Goal: Communication & Community: Answer question/provide support

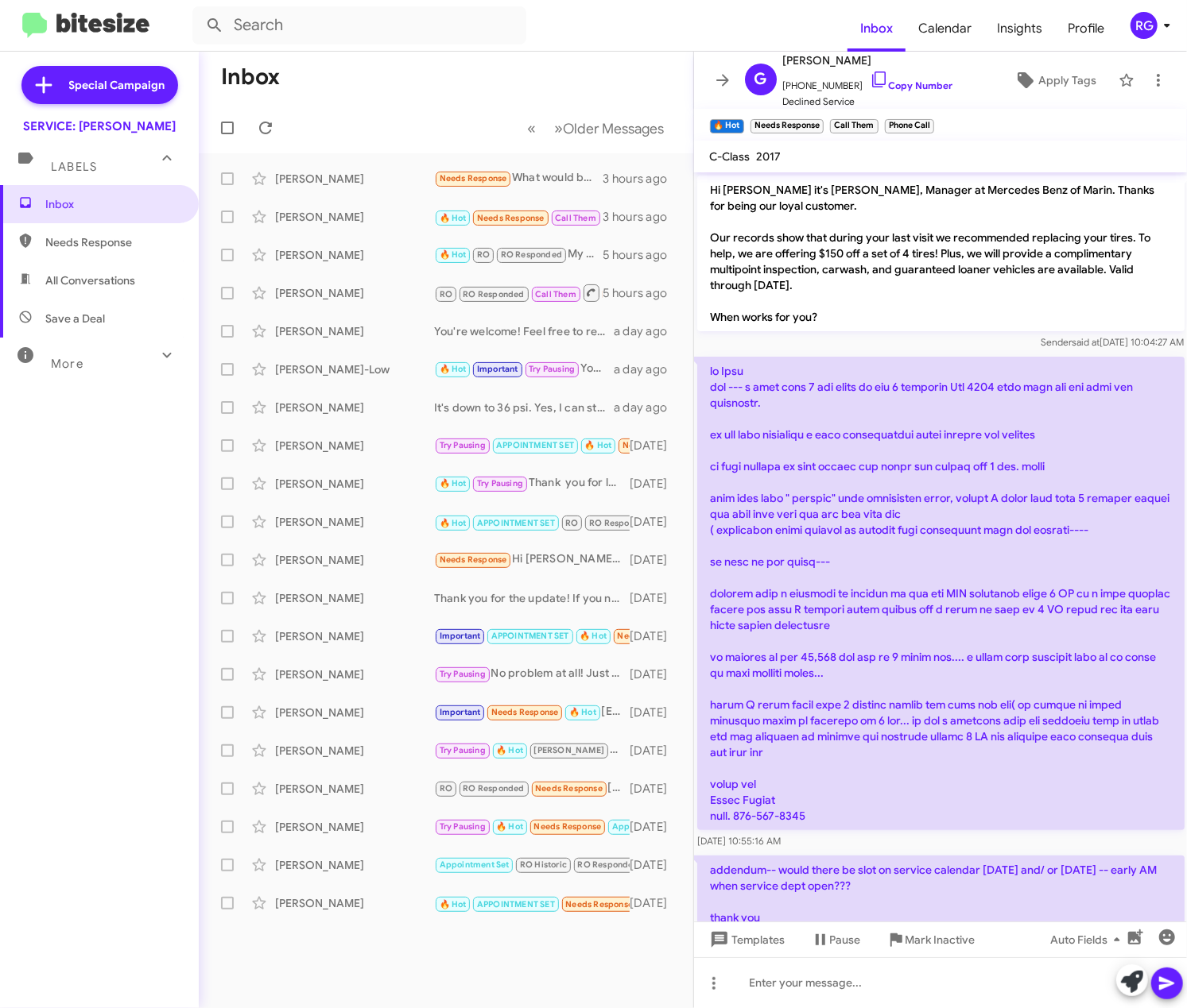
scroll to position [43, 0]
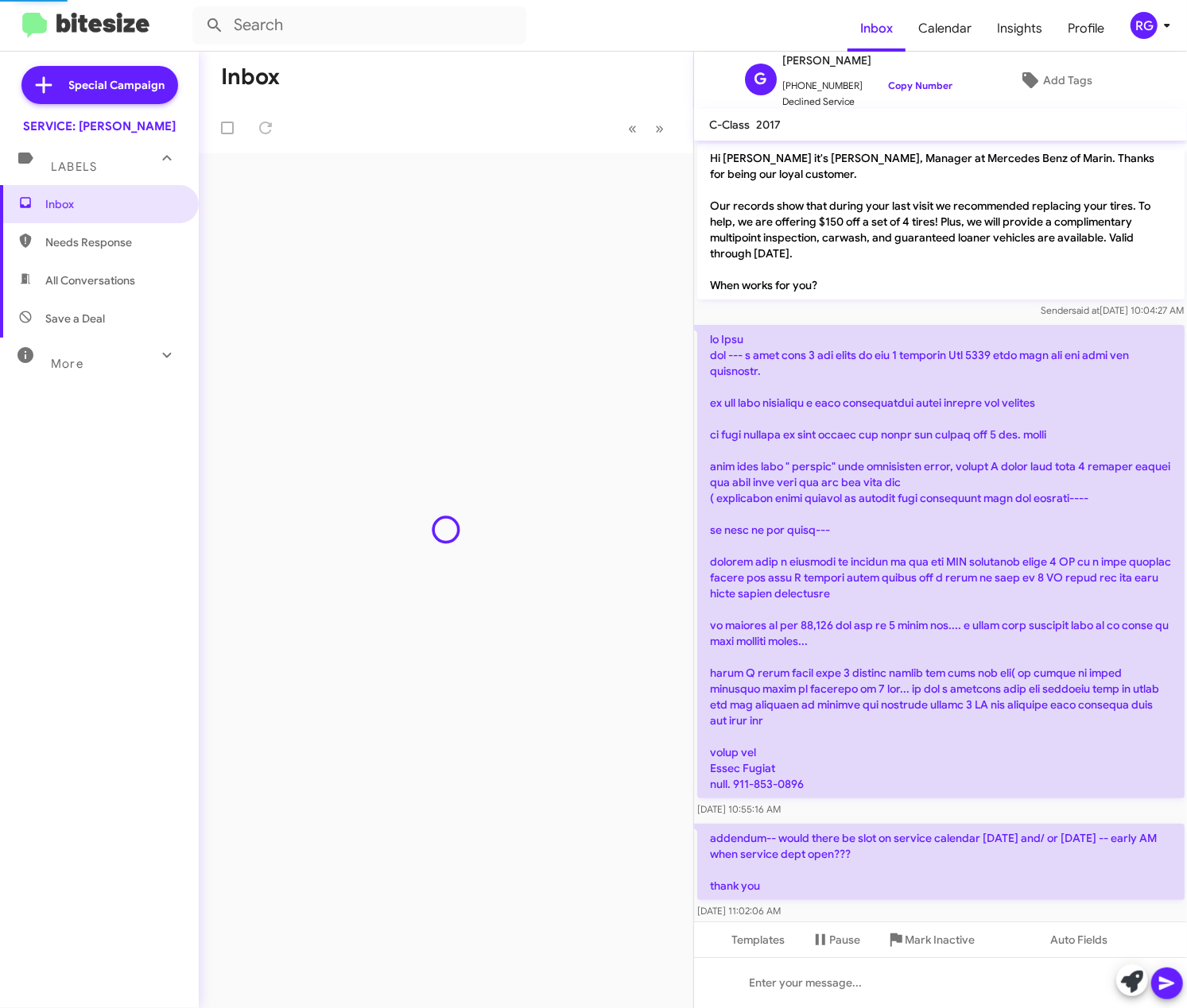
scroll to position [46, 0]
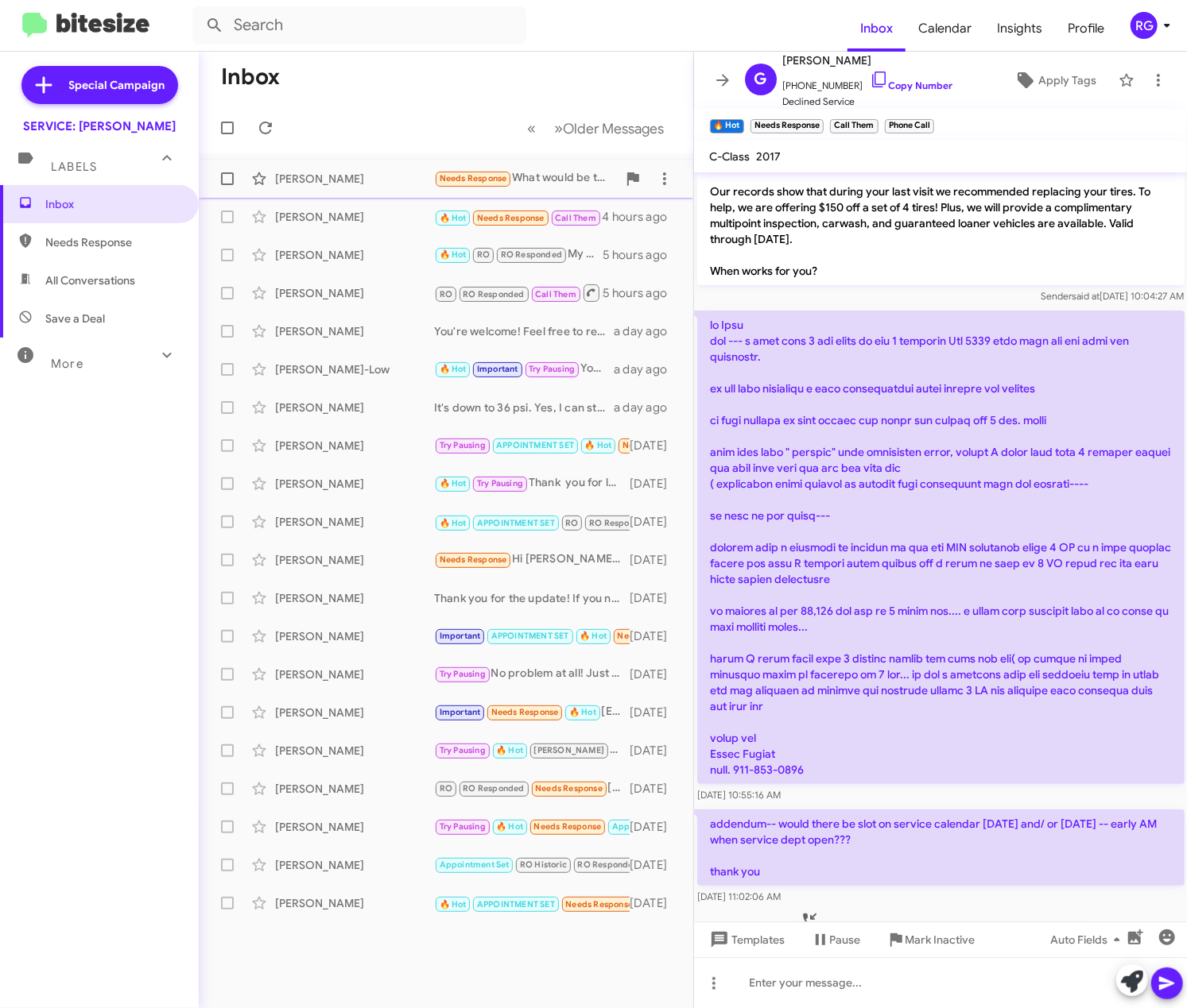
click at [409, 194] on div "[PERSON_NAME] Needs Response What would be the total? 3 hours ago" at bounding box center [446, 179] width 469 height 32
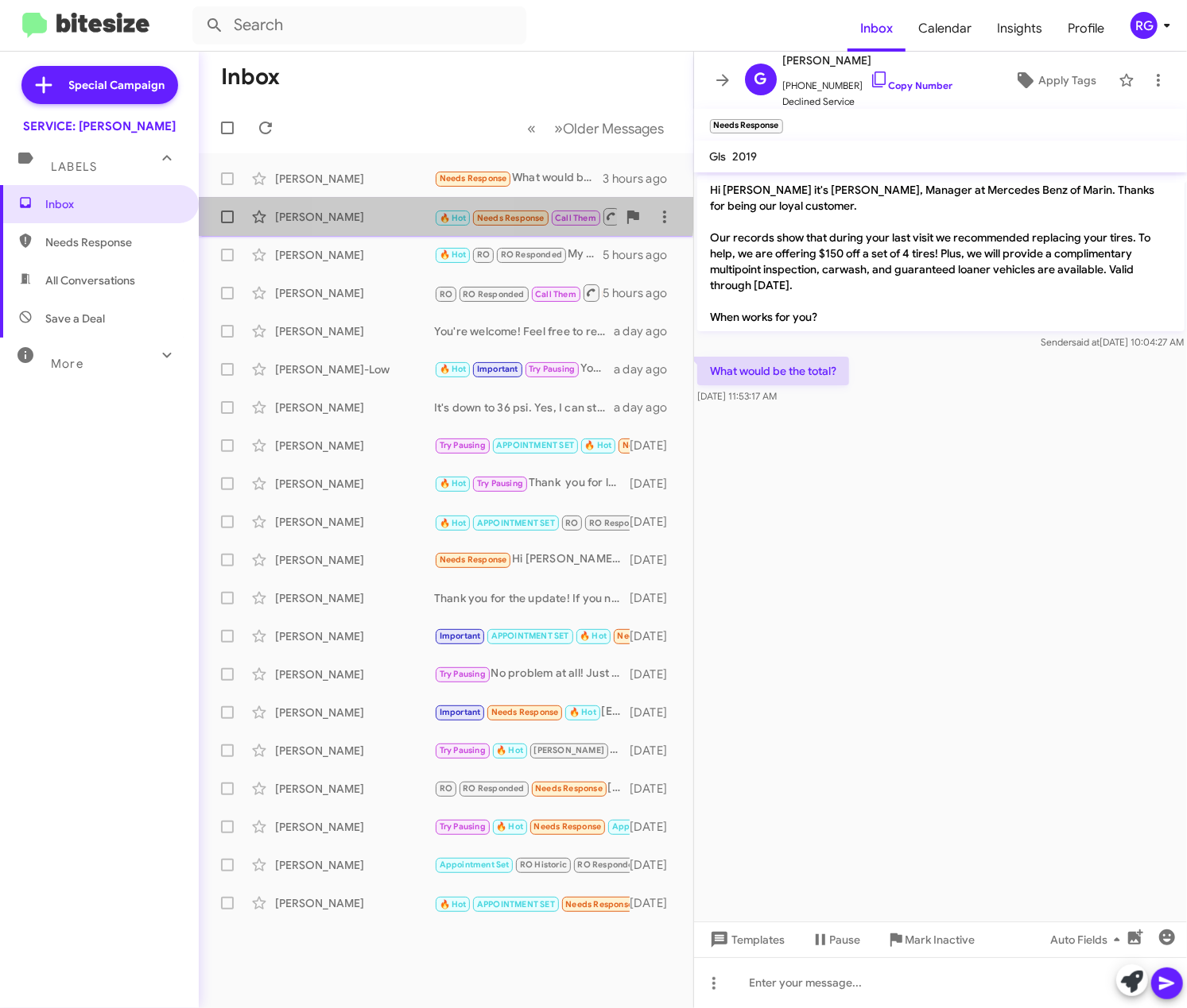
click at [401, 212] on div "[PERSON_NAME]" at bounding box center [355, 216] width 159 height 16
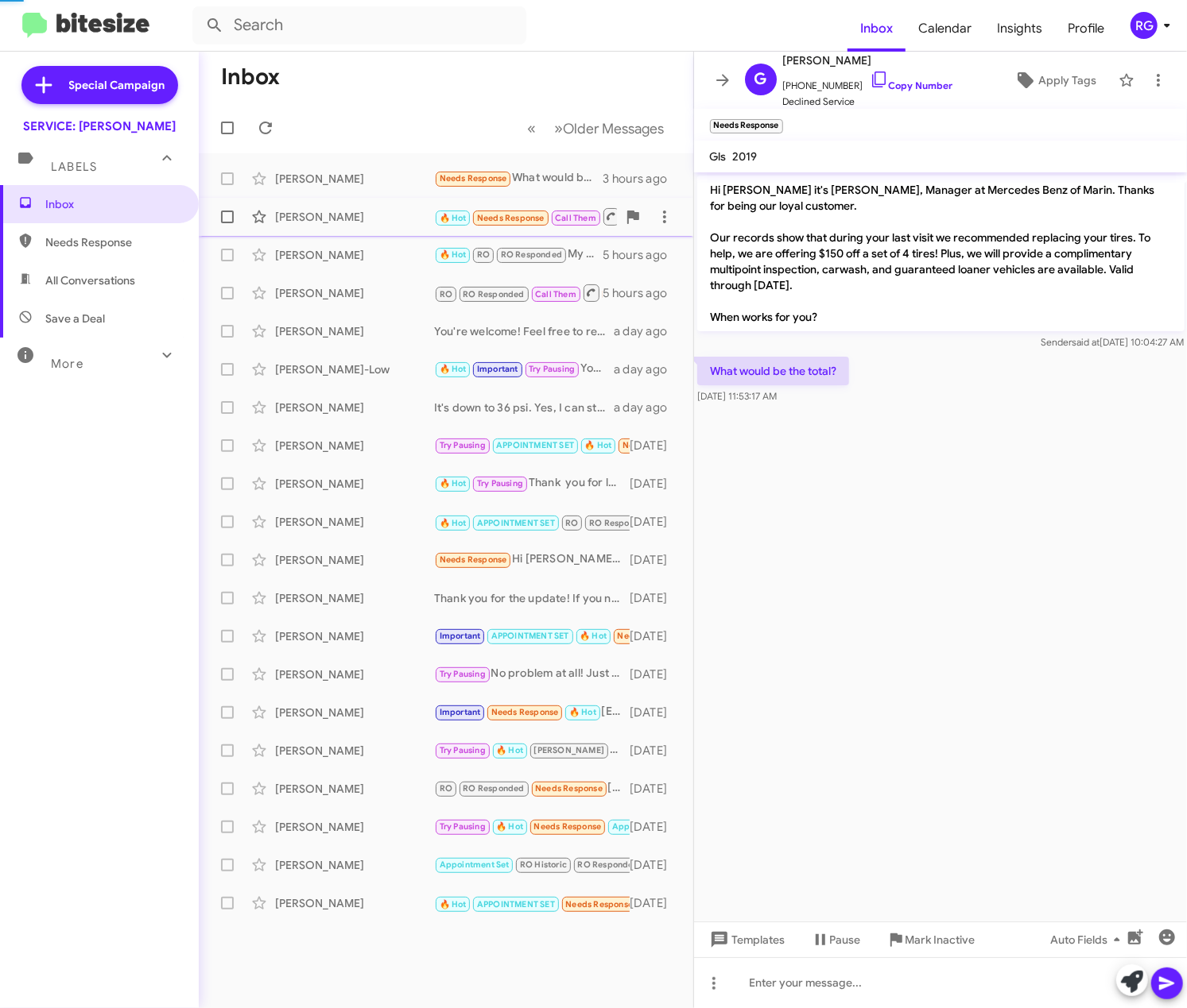
scroll to position [78, 0]
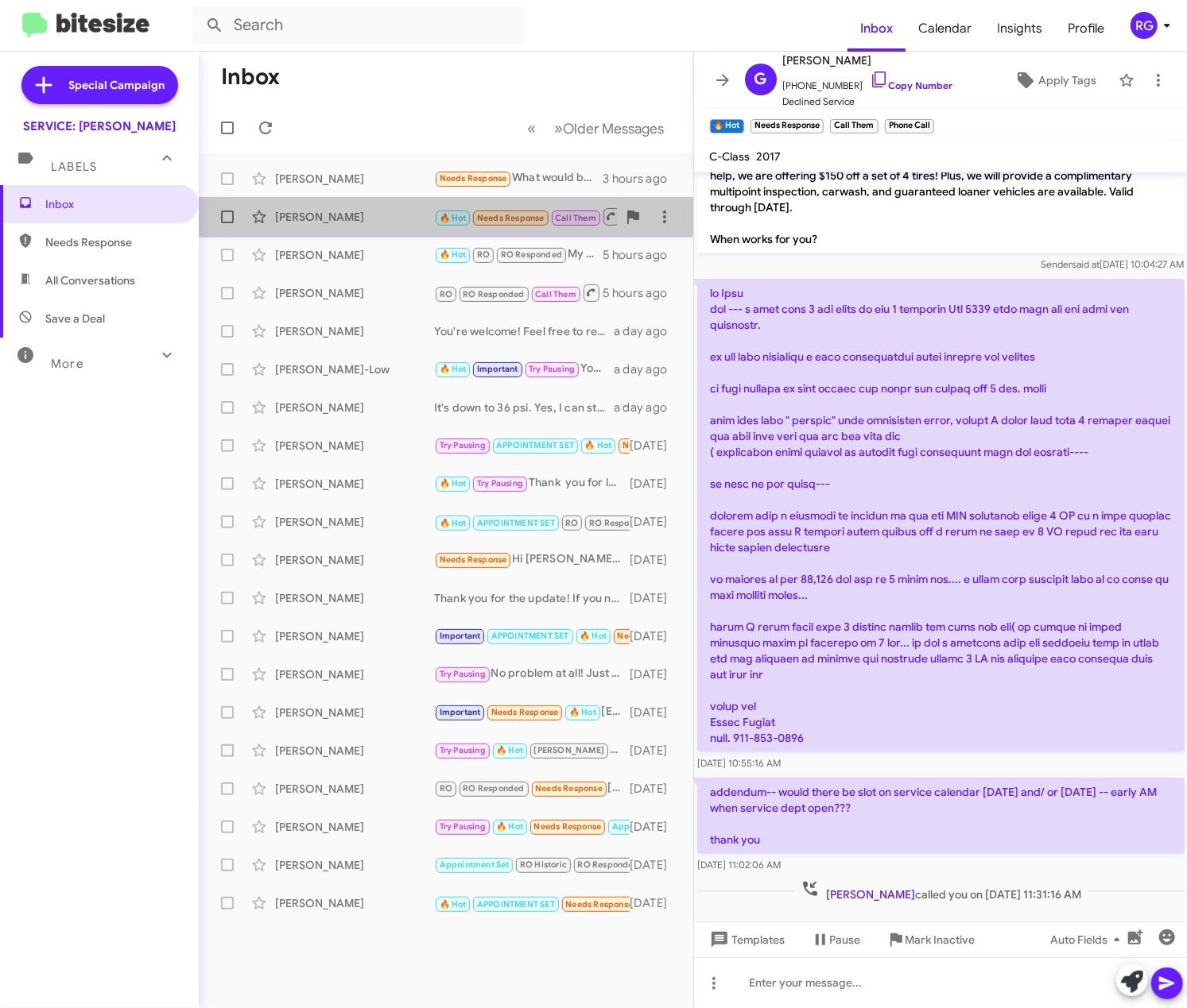
click at [357, 201] on div "[PERSON_NAME] 🔥 Hot Needs Response Call Them Inbound Call 4 hours ago" at bounding box center [446, 216] width 469 height 32
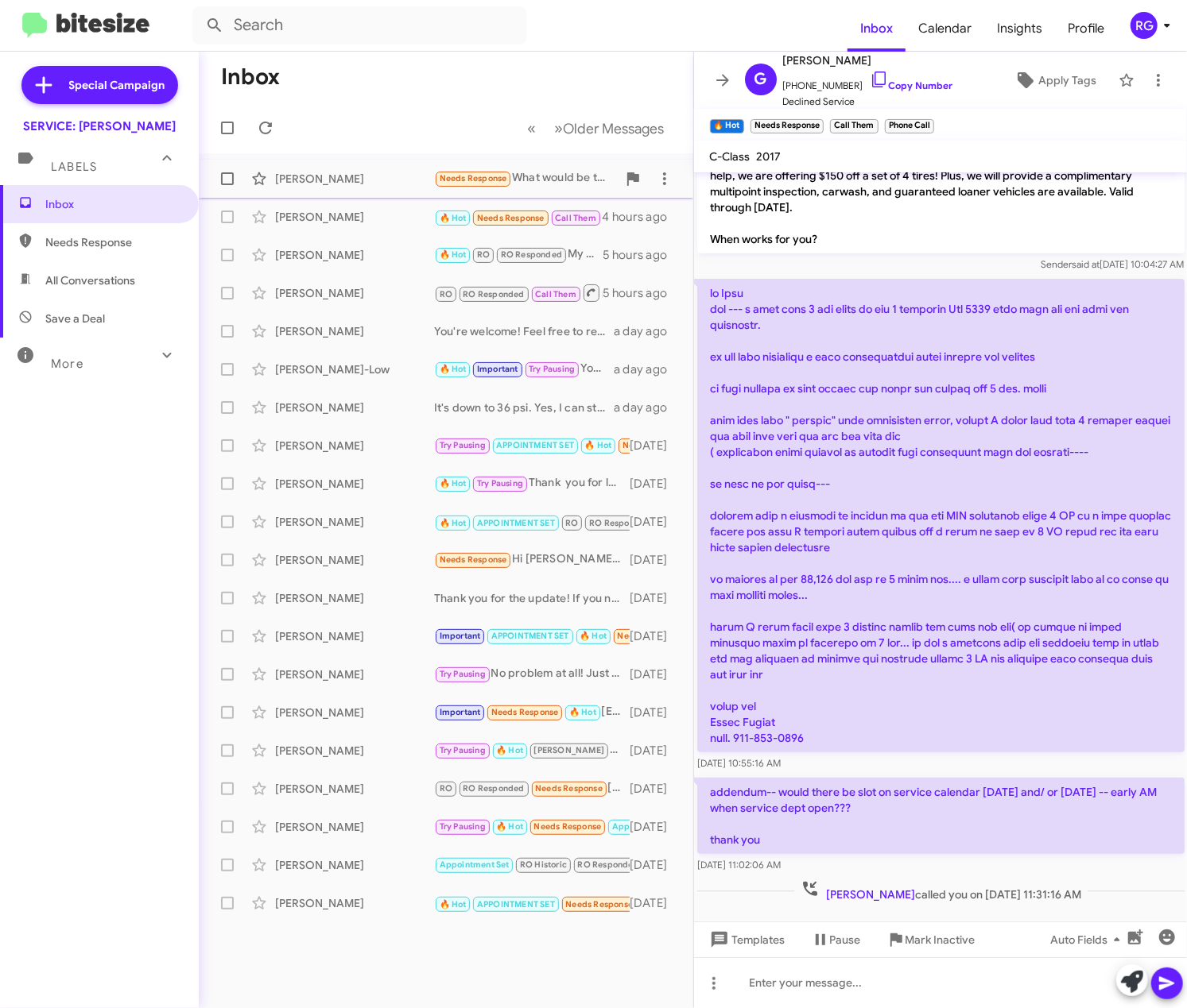
click at [363, 184] on div "[PERSON_NAME]" at bounding box center [355, 179] width 159 height 16
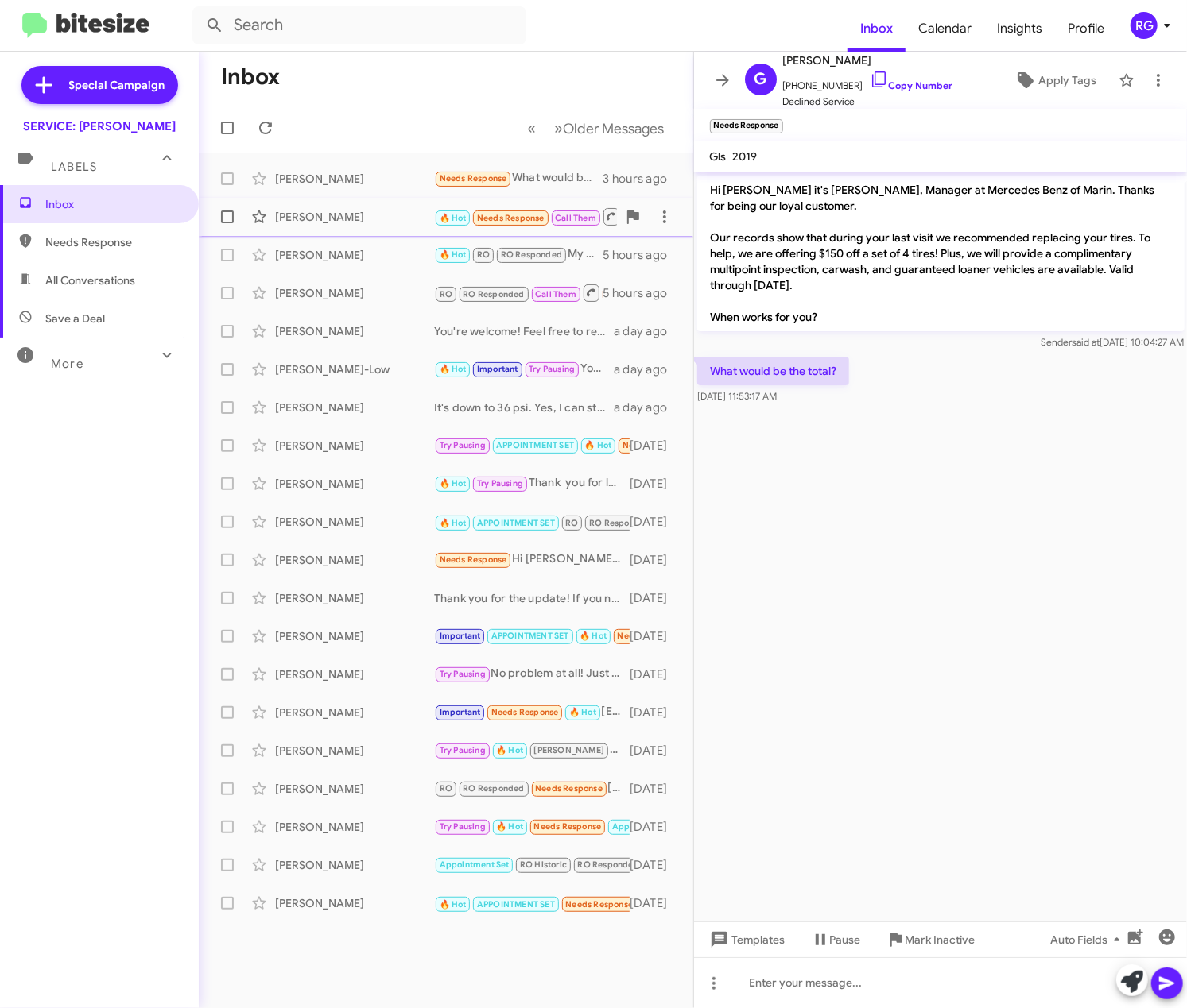
click at [360, 220] on div "[PERSON_NAME]" at bounding box center [355, 216] width 159 height 16
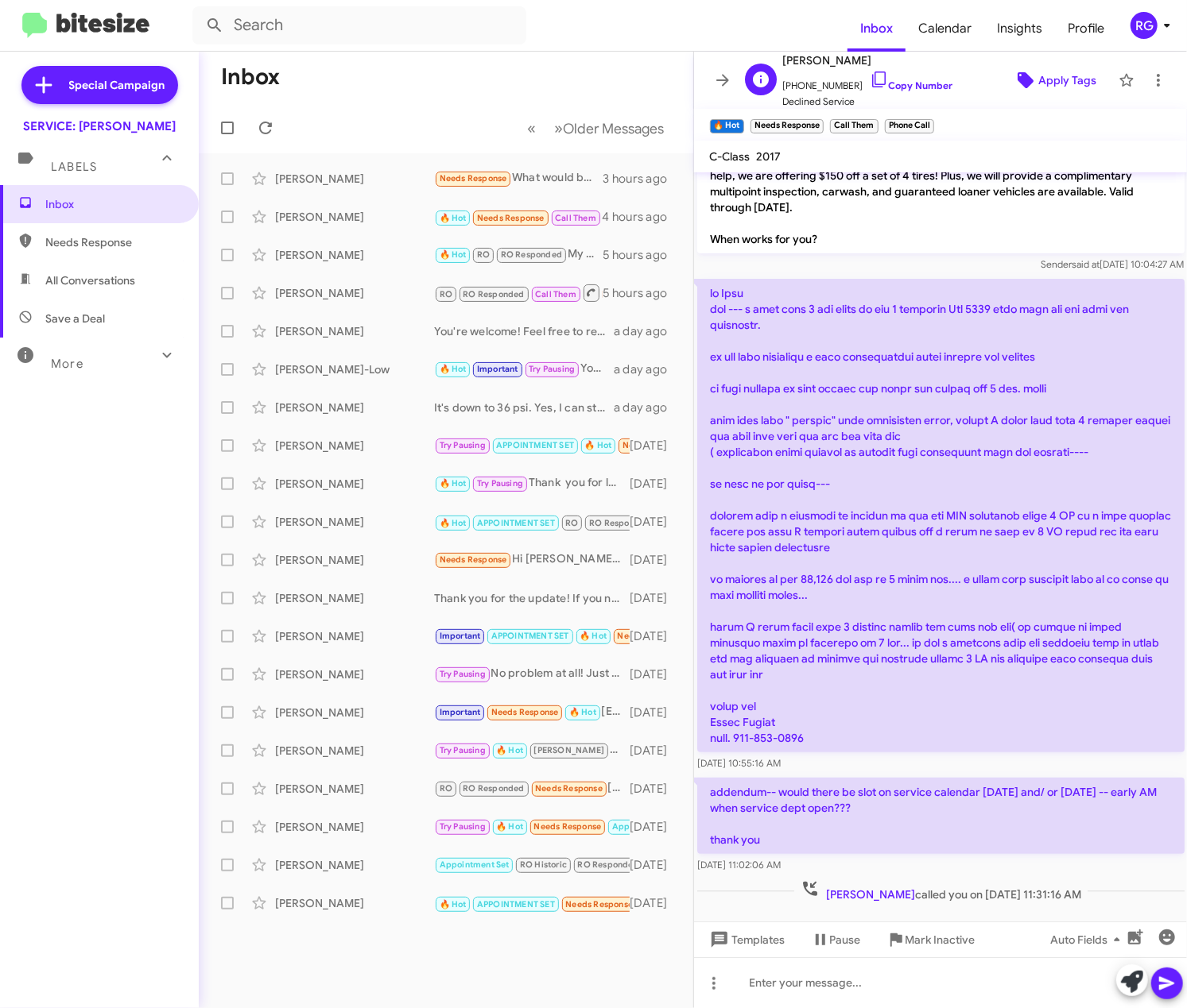
click at [1011, 78] on span "Apply Tags" at bounding box center [1054, 80] width 87 height 29
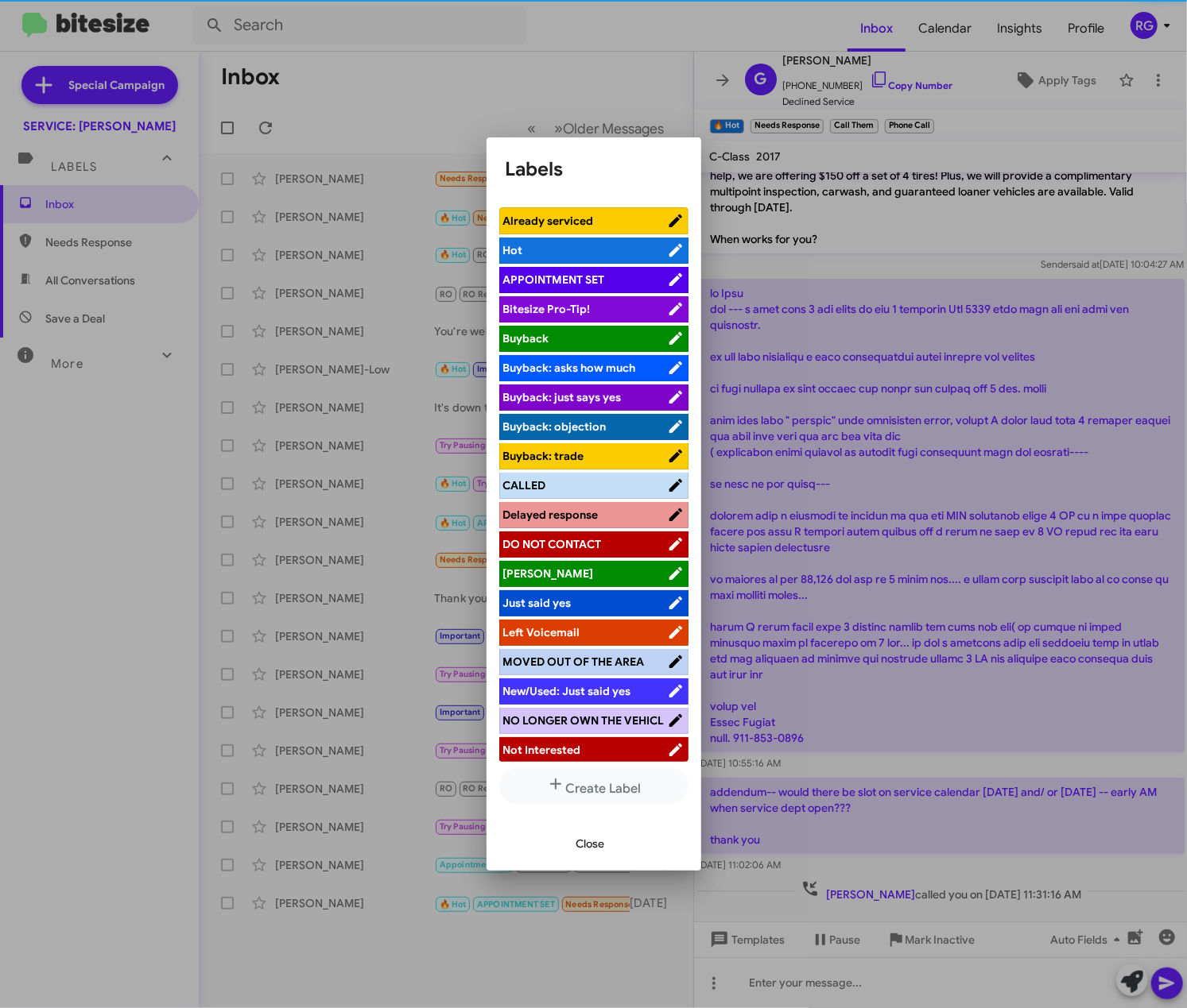
click at [572, 273] on span "APPOINTMENT SET" at bounding box center [553, 280] width 101 height 15
click at [549, 838] on div "Close" at bounding box center [594, 843] width 177 height 54
click at [573, 840] on button "Close" at bounding box center [590, 843] width 54 height 29
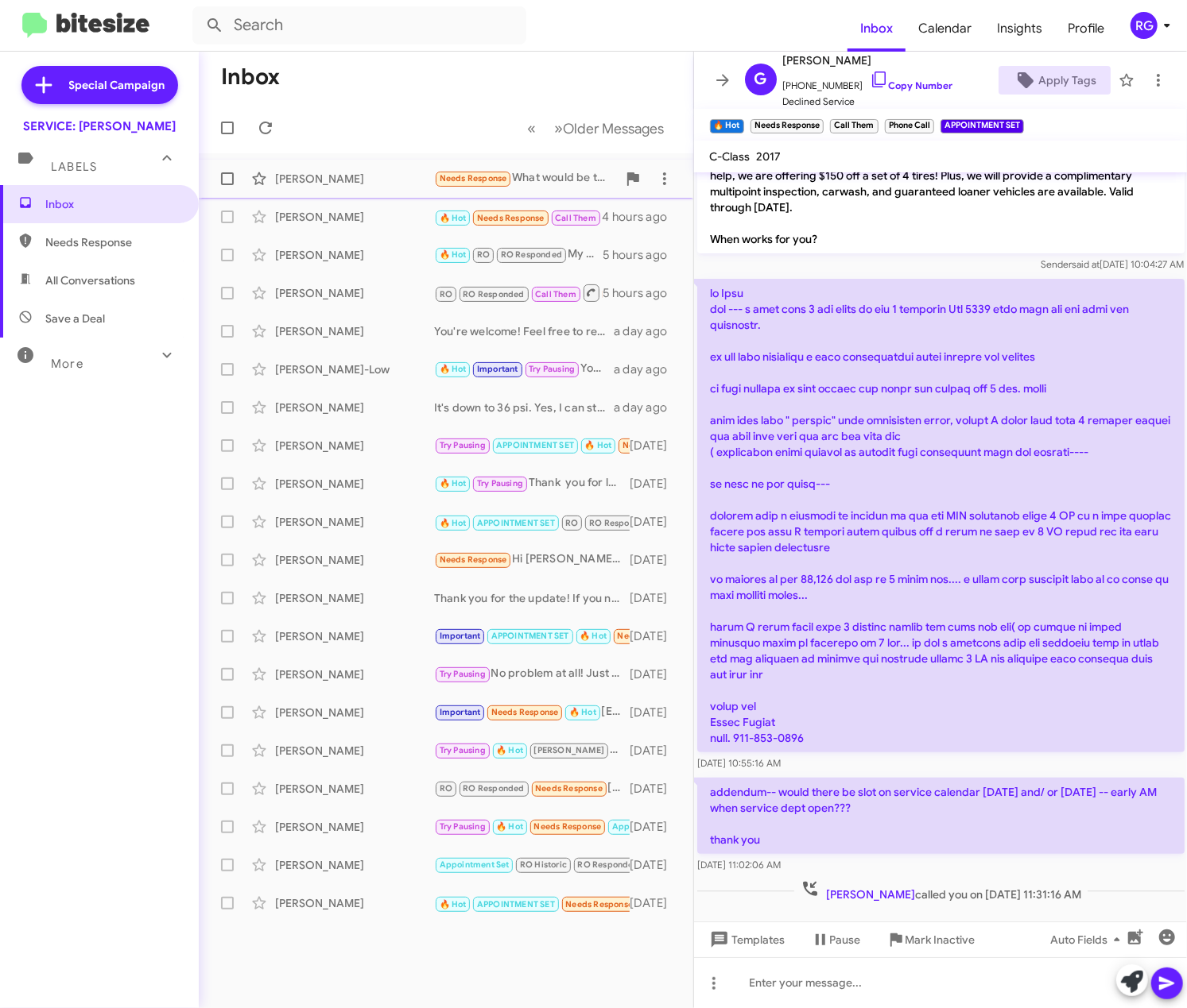
click at [322, 162] on span "[PERSON_NAME] Needs Response What would be the total? 3 hours ago" at bounding box center [446, 178] width 495 height 38
